Goal: Task Accomplishment & Management: Complete application form

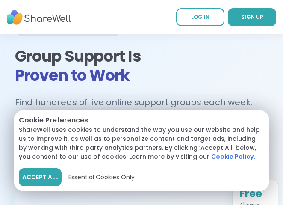
scroll to position [33, 0]
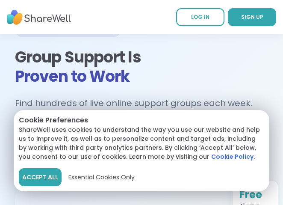
click at [88, 177] on span "Essential Cookies Only" at bounding box center [101, 176] width 66 height 9
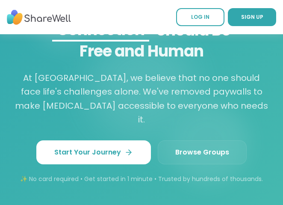
scroll to position [1148, 0]
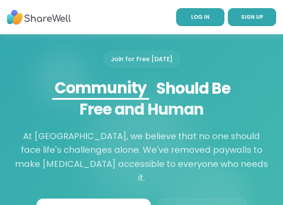
click at [194, 15] on span "LOG IN" at bounding box center [200, 16] width 18 height 7
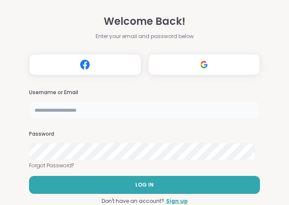
click at [88, 112] on input "text" at bounding box center [144, 109] width 231 height 17
type input "**********"
click at [101, 139] on div "Password" at bounding box center [144, 144] width 231 height 29
click at [171, 203] on link "Sign up" at bounding box center [177, 201] width 22 height 8
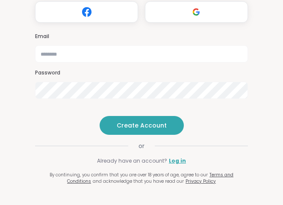
scroll to position [109, 0]
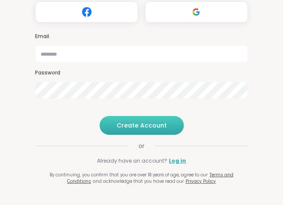
click at [137, 126] on span "Create Account" at bounding box center [142, 125] width 50 height 9
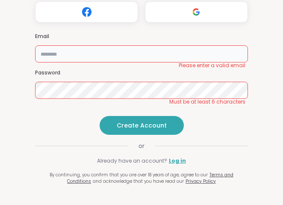
click at [136, 45] on input "email" at bounding box center [141, 53] width 213 height 17
type input "**********"
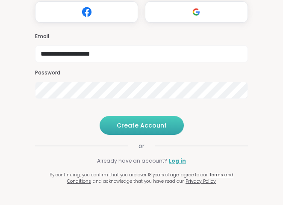
click at [148, 122] on span "Create Account" at bounding box center [142, 125] width 50 height 9
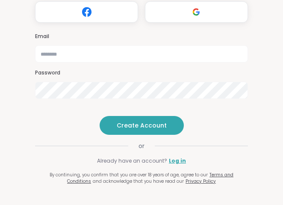
scroll to position [0, 0]
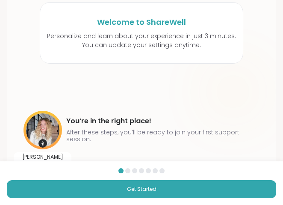
scroll to position [70, 0]
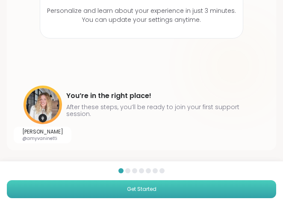
click at [142, 187] on span "Get Started" at bounding box center [141, 189] width 29 height 8
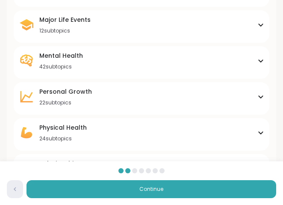
scroll to position [154, 0]
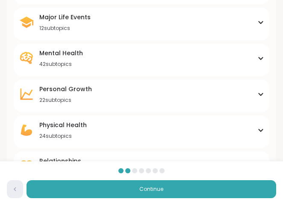
click at [85, 88] on div "Personal Growth" at bounding box center [65, 89] width 53 height 9
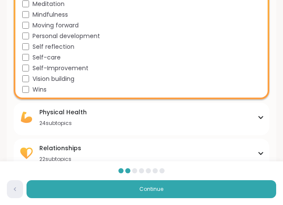
scroll to position [400, 0]
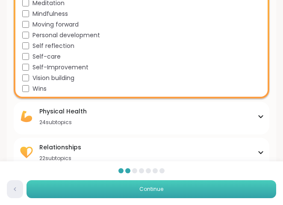
click at [128, 187] on button "Continue" at bounding box center [150, 189] width 249 height 18
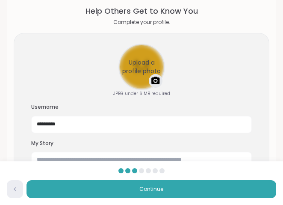
scroll to position [72, 0]
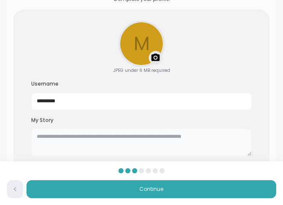
click at [88, 136] on textarea at bounding box center [141, 142] width 220 height 27
